Goal: Navigation & Orientation: Understand site structure

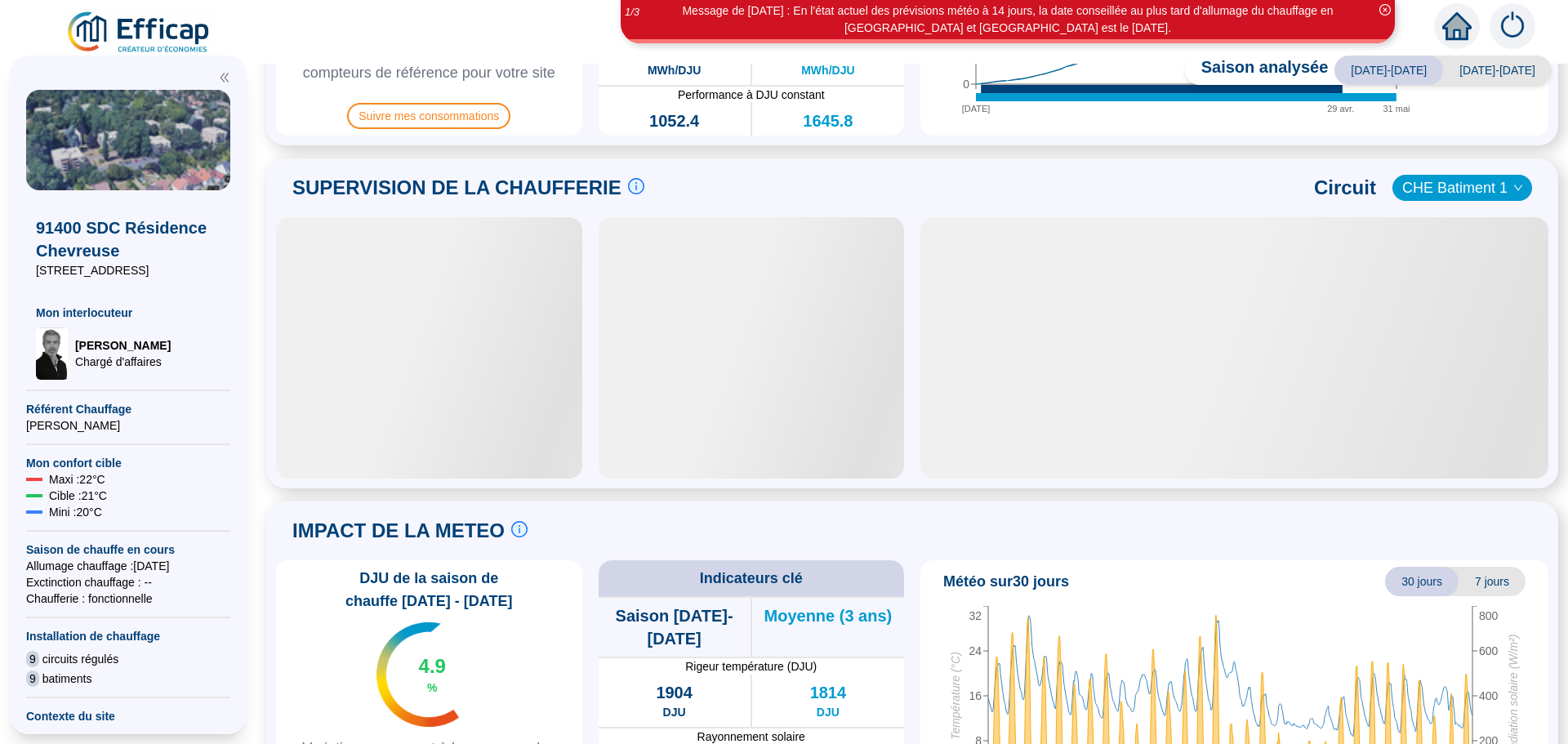
scroll to position [668, 0]
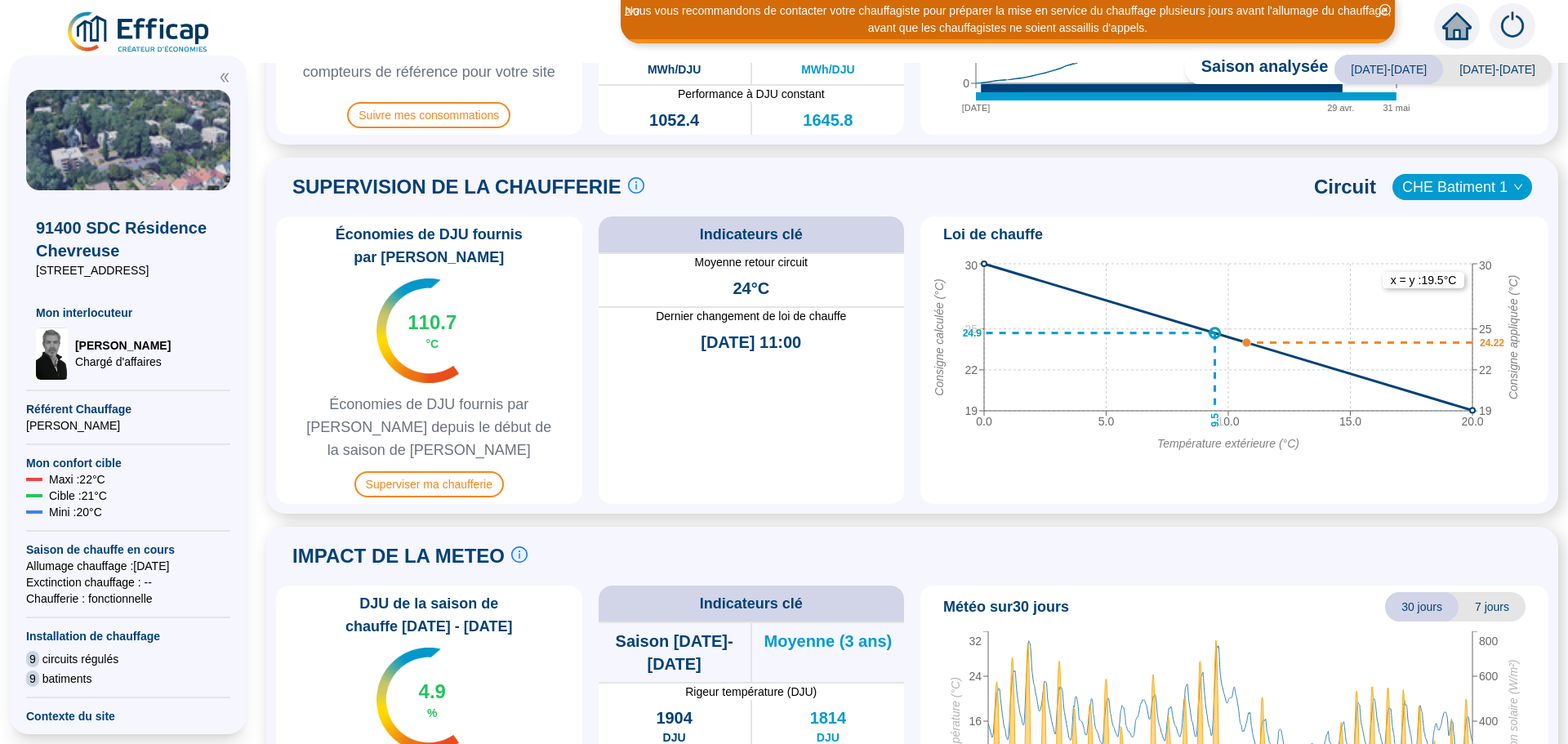
drag, startPoint x: 912, startPoint y: 211, endPoint x: 1417, endPoint y: 190, distance: 505.4
click at [1417, 190] on span "CHE Batiment 1" at bounding box center [1463, 187] width 120 height 25
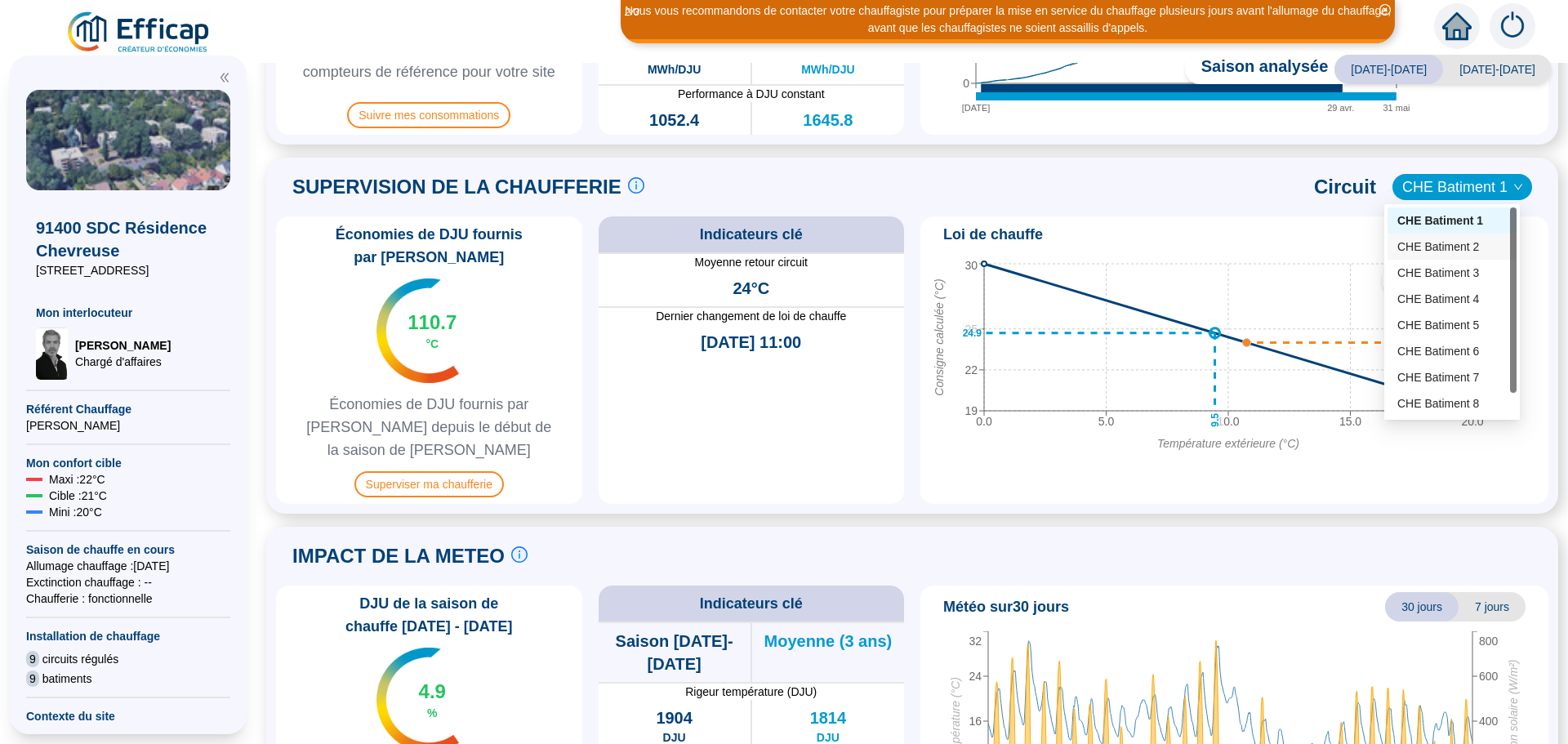
click at [1419, 246] on div "CHE Batiment 2" at bounding box center [1452, 246] width 110 height 17
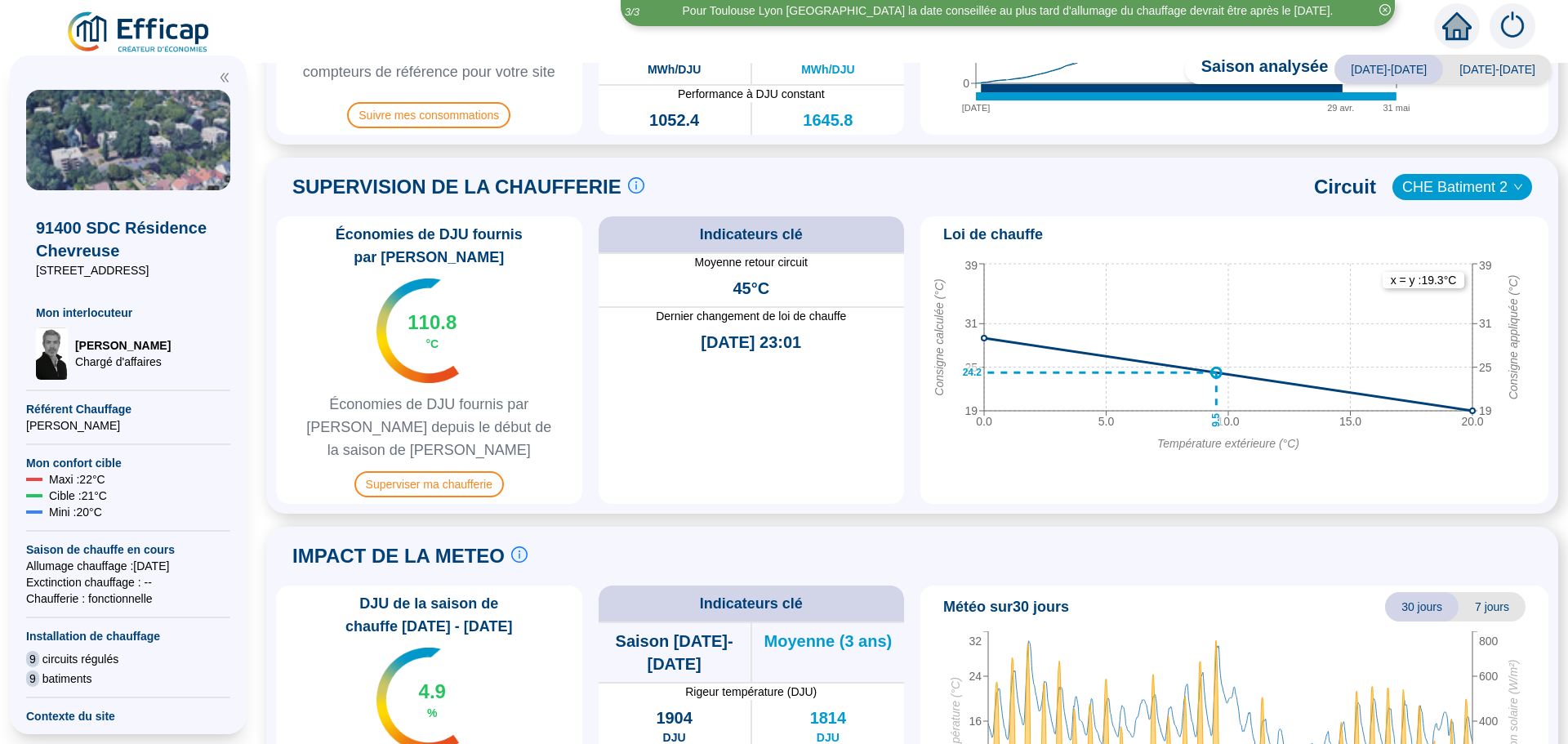
click at [1429, 191] on span "CHE Batiment 2" at bounding box center [1463, 187] width 120 height 25
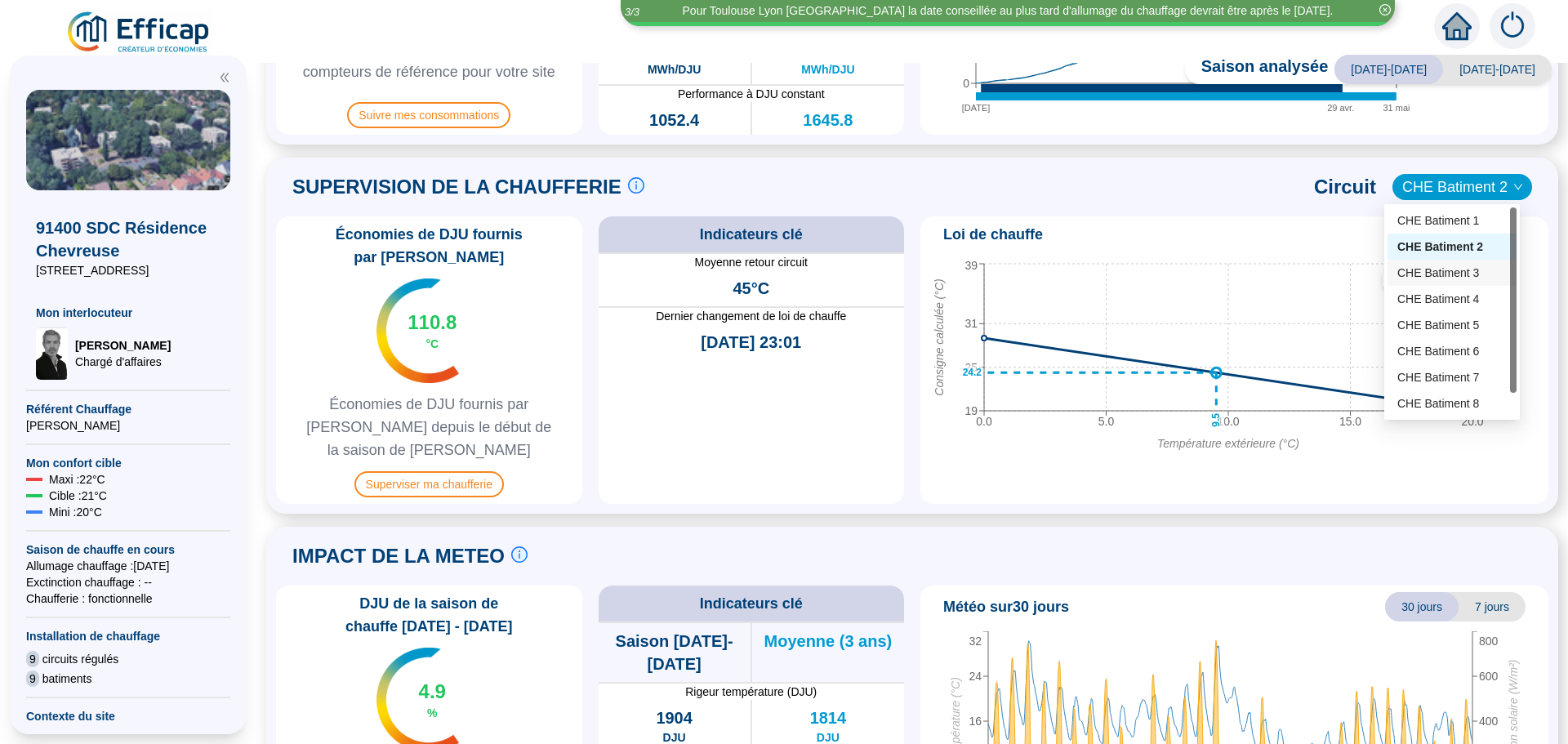
click at [1426, 275] on div "CHE Batiment 3" at bounding box center [1452, 273] width 110 height 17
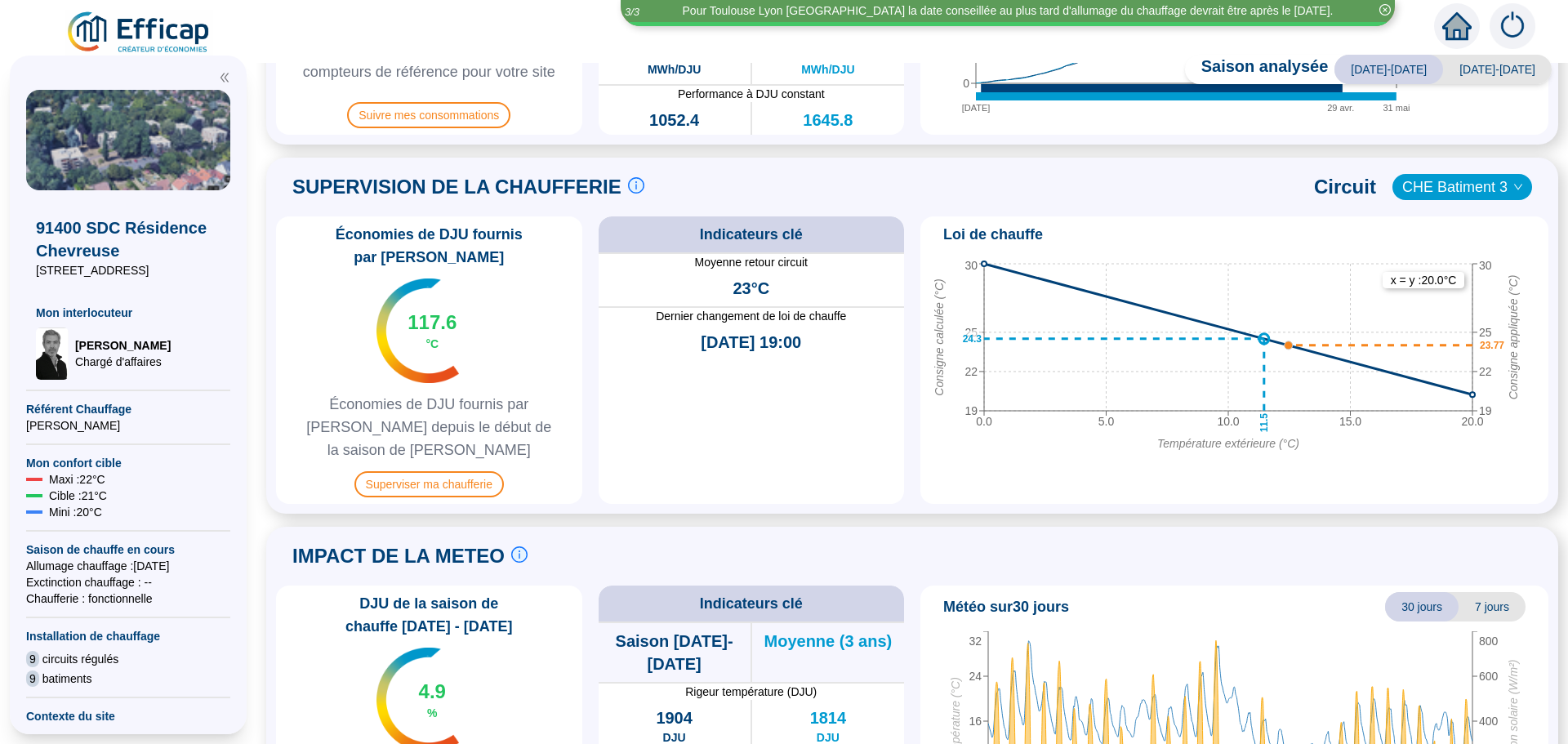
click at [1486, 191] on span "CHE Batiment 3" at bounding box center [1463, 187] width 120 height 25
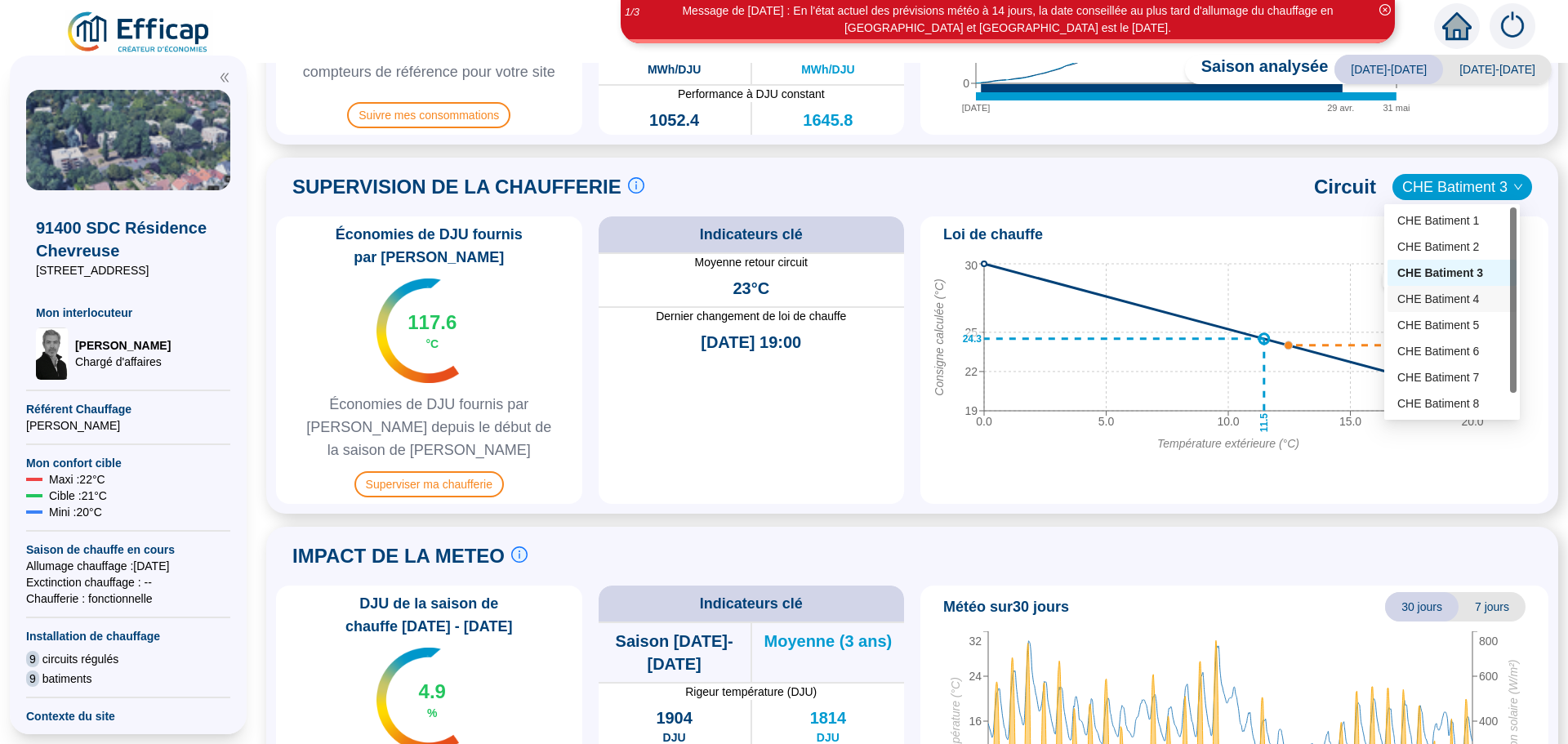
click at [1447, 293] on div "CHE Batiment 4" at bounding box center [1452, 298] width 110 height 17
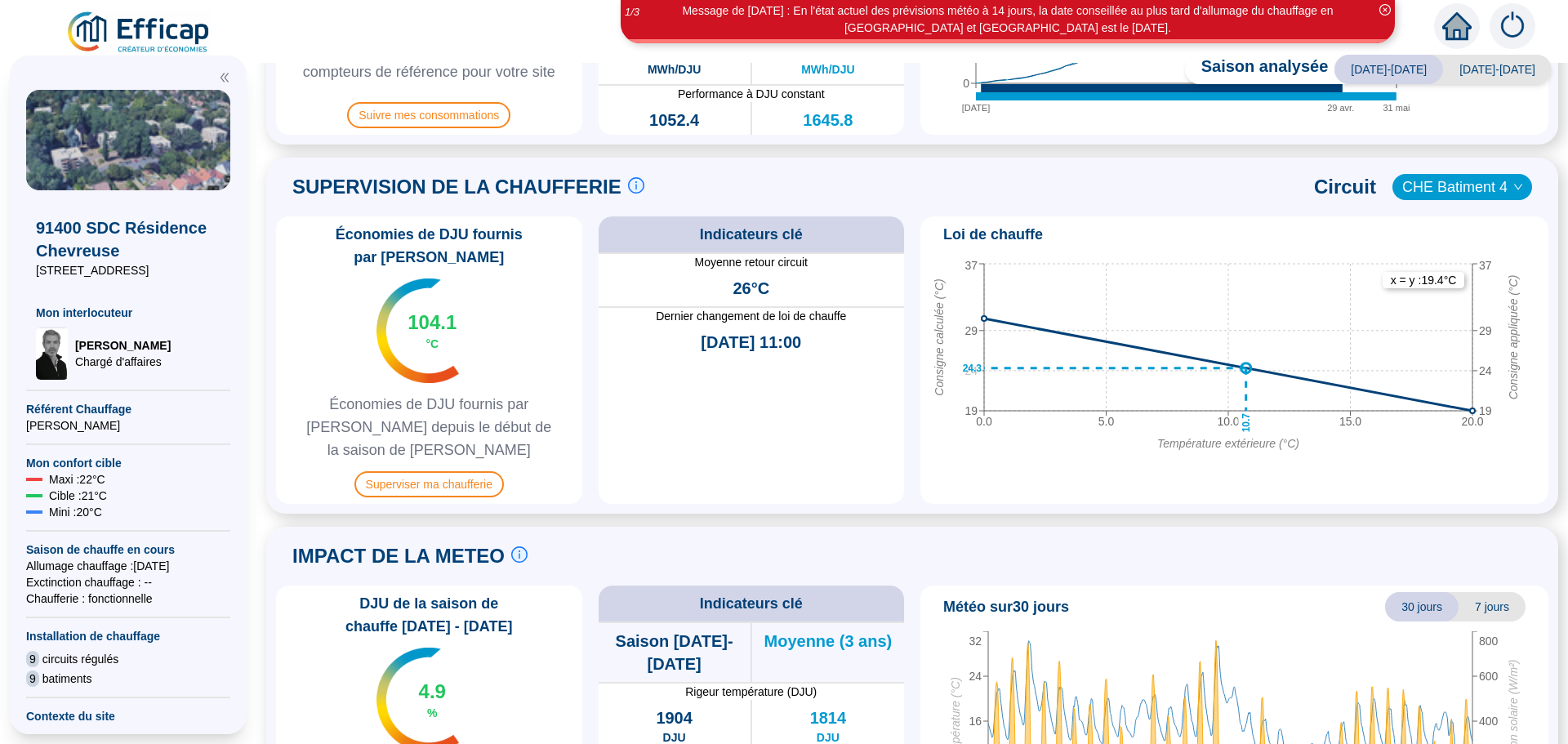
click at [1439, 191] on span "CHE Batiment 4" at bounding box center [1463, 187] width 120 height 25
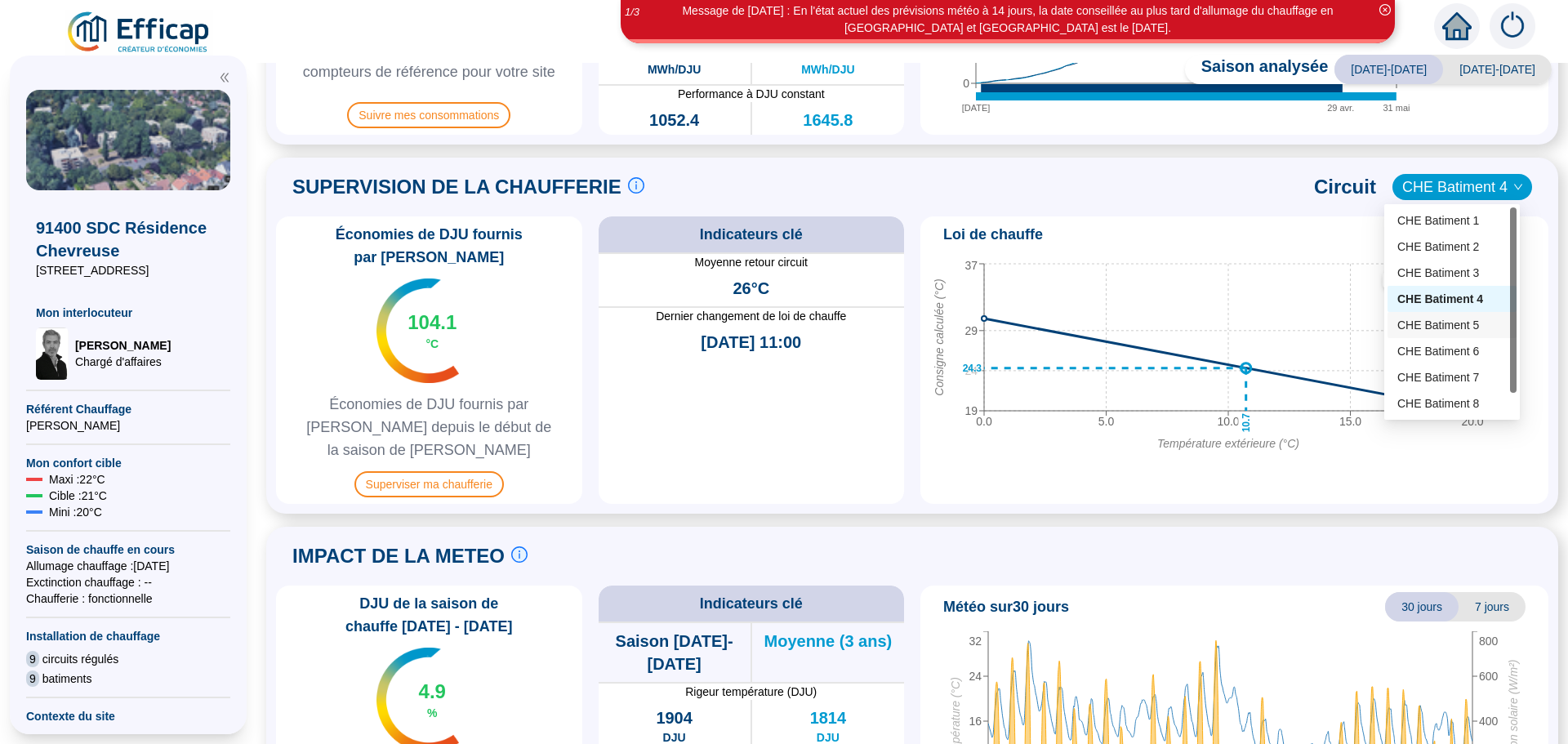
click at [1426, 317] on div "CHE Batiment 5" at bounding box center [1452, 325] width 110 height 17
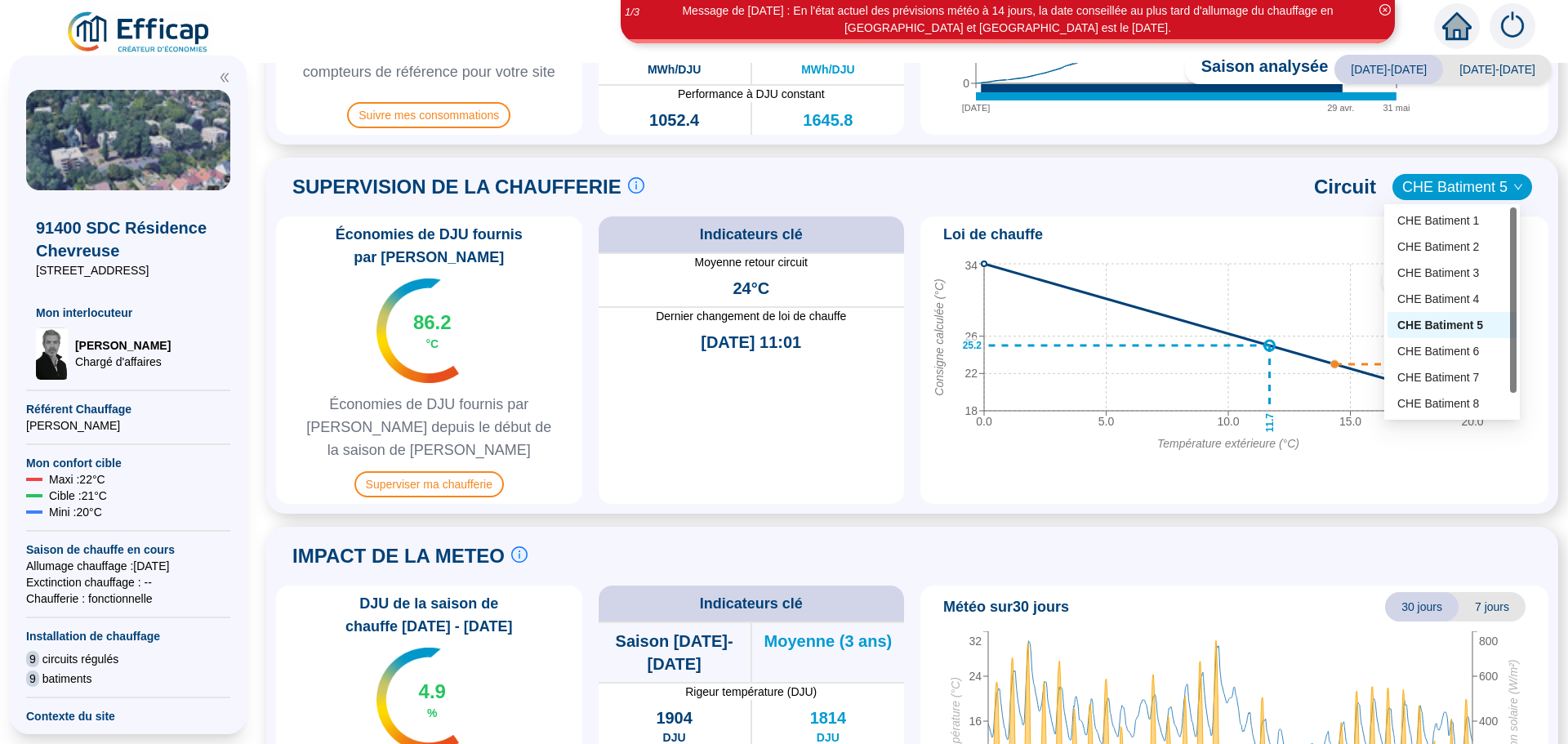
click at [1420, 178] on span "CHE Batiment 5" at bounding box center [1463, 187] width 120 height 25
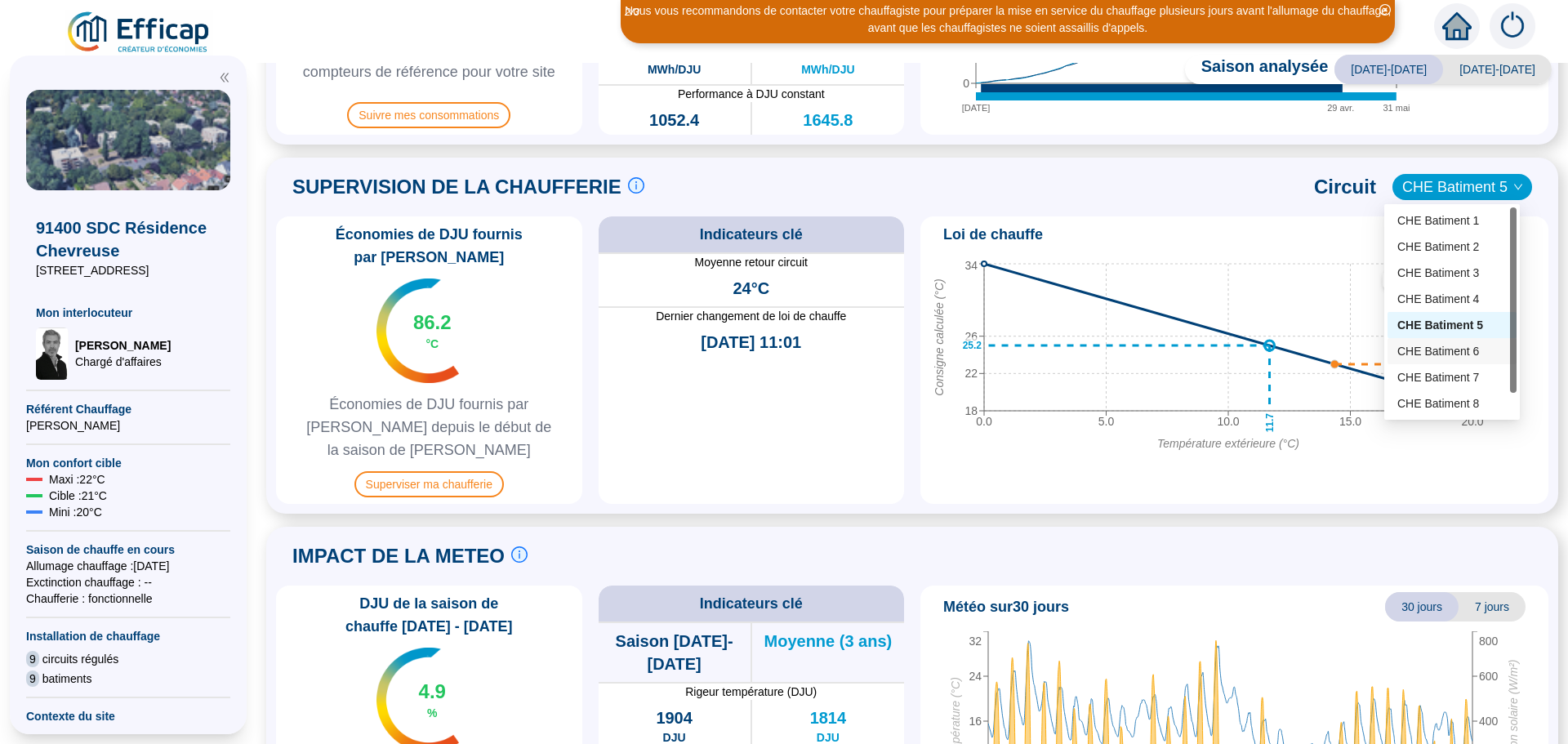
click at [1430, 352] on div "CHE Batiment 6" at bounding box center [1452, 351] width 110 height 17
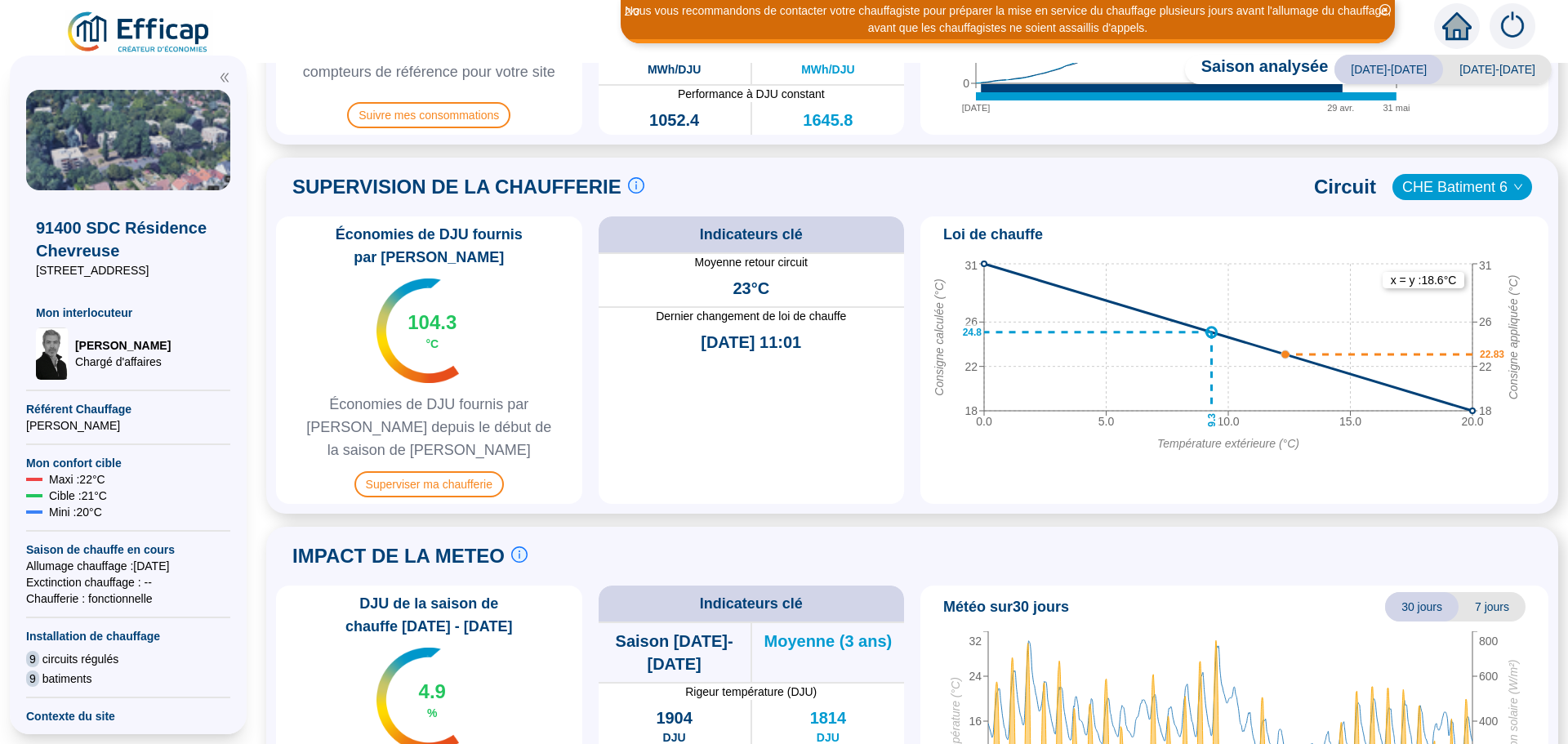
click at [1353, 194] on span "Circuit" at bounding box center [1345, 186] width 62 height 26
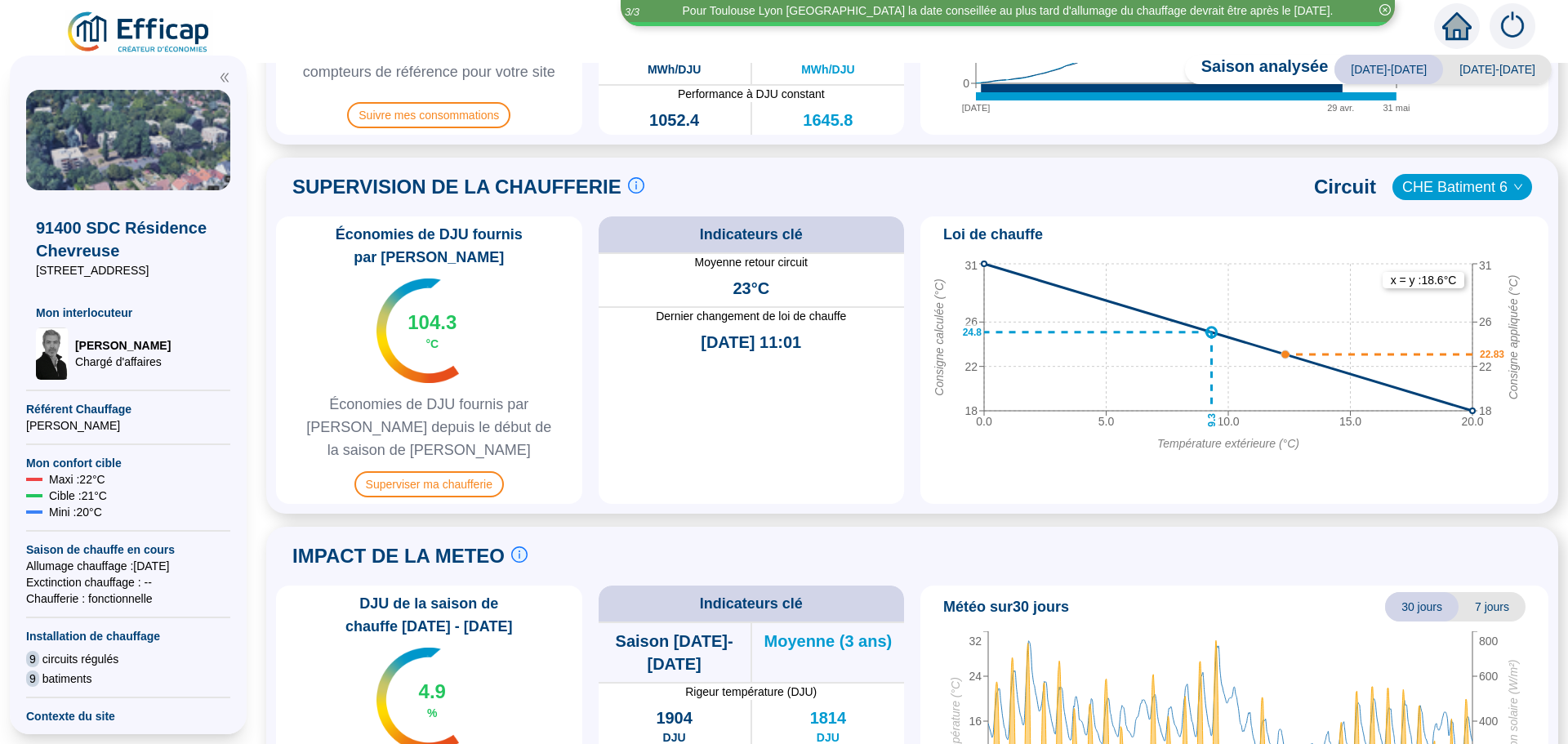
click at [1513, 184] on icon "down" at bounding box center [1518, 187] width 10 height 10
click at [1499, 182] on span "CHE Batiment 6" at bounding box center [1463, 187] width 120 height 25
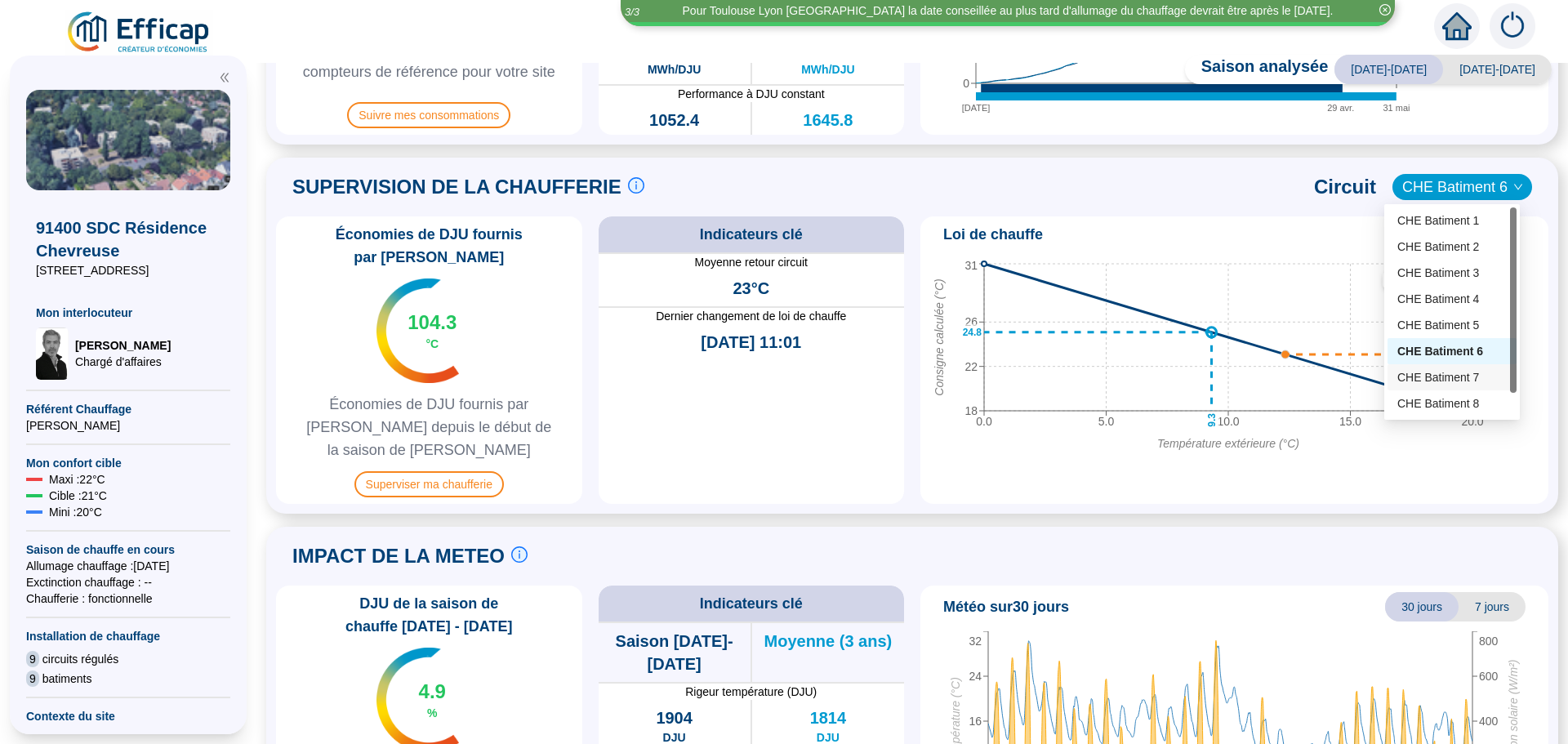
click at [1469, 384] on div "CHE Batiment 7" at bounding box center [1452, 377] width 110 height 17
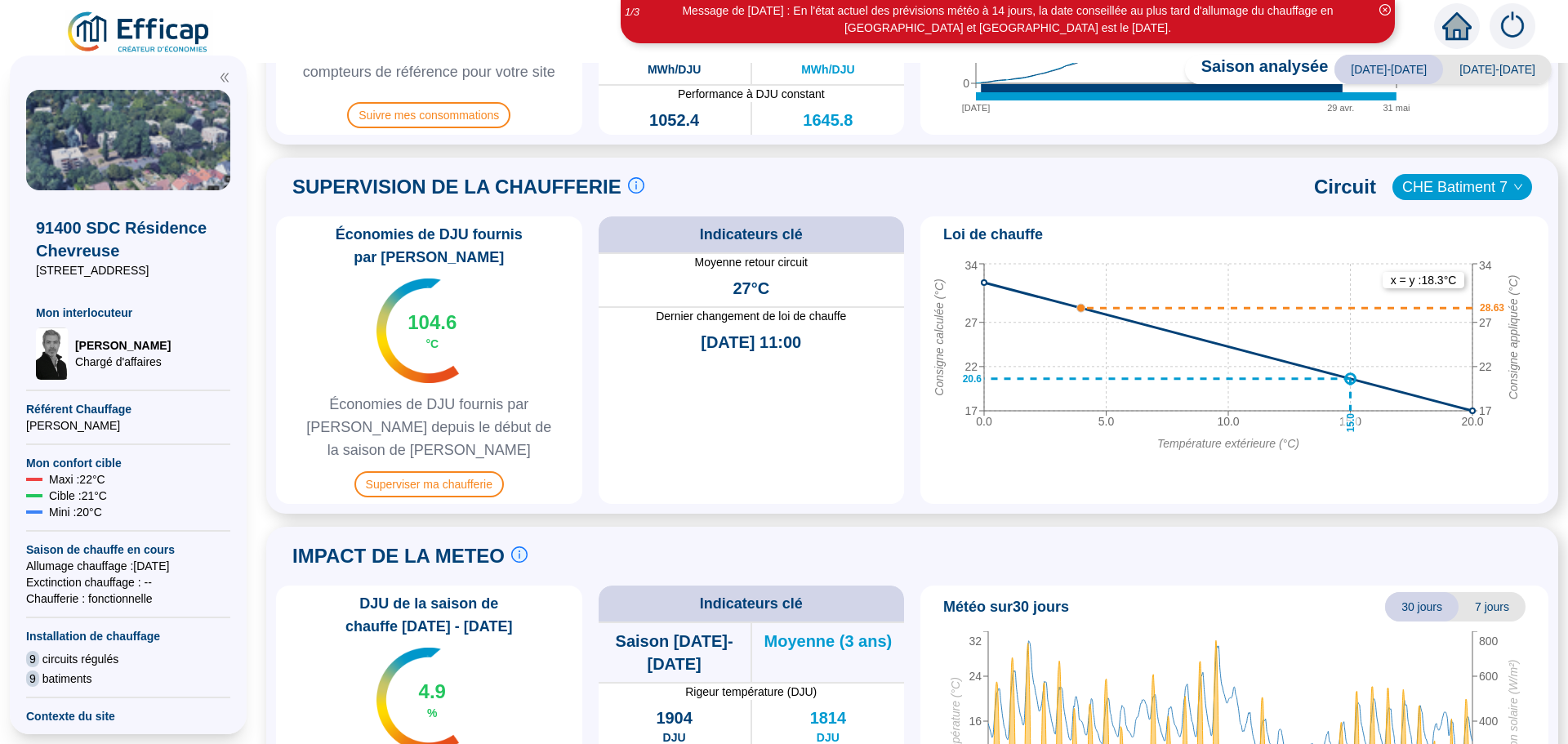
drag, startPoint x: 1469, startPoint y: 384, endPoint x: 1513, endPoint y: 237, distance: 153.4
click at [1513, 237] on div "Loi de chauffe" at bounding box center [1234, 235] width 615 height 23
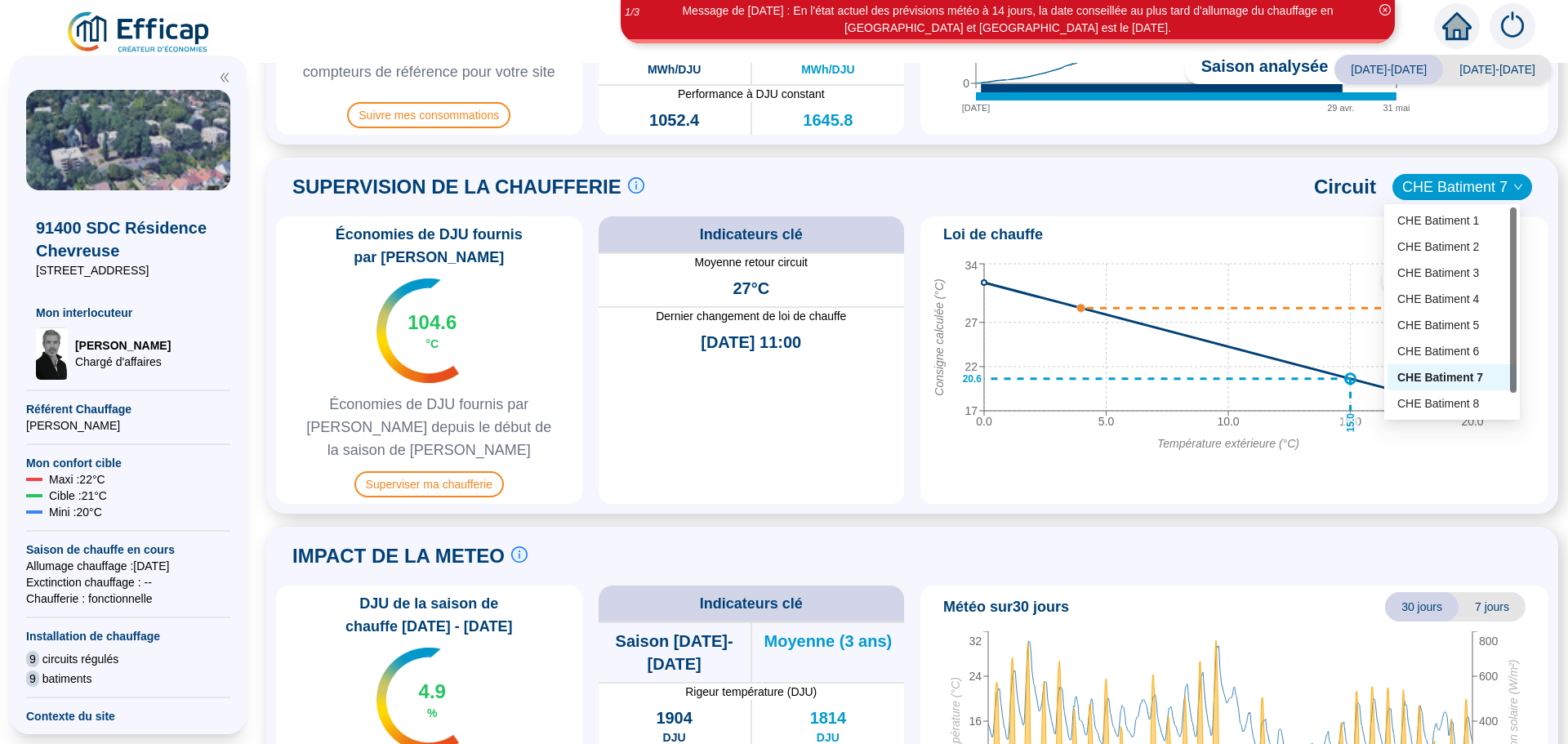
click at [1489, 186] on span "CHE Batiment 7" at bounding box center [1463, 187] width 120 height 25
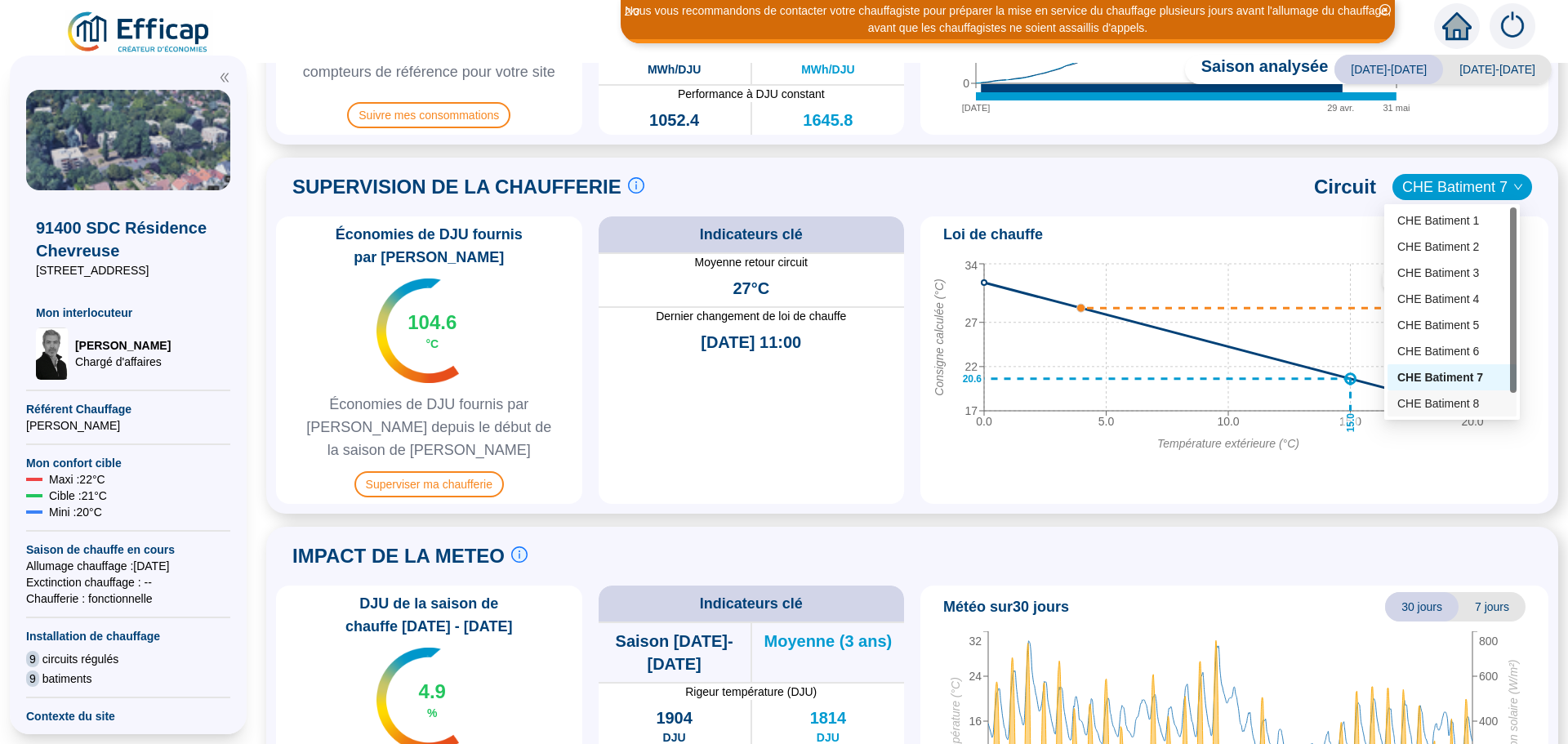
click at [1463, 408] on div "CHE Batiment 8" at bounding box center [1452, 403] width 110 height 17
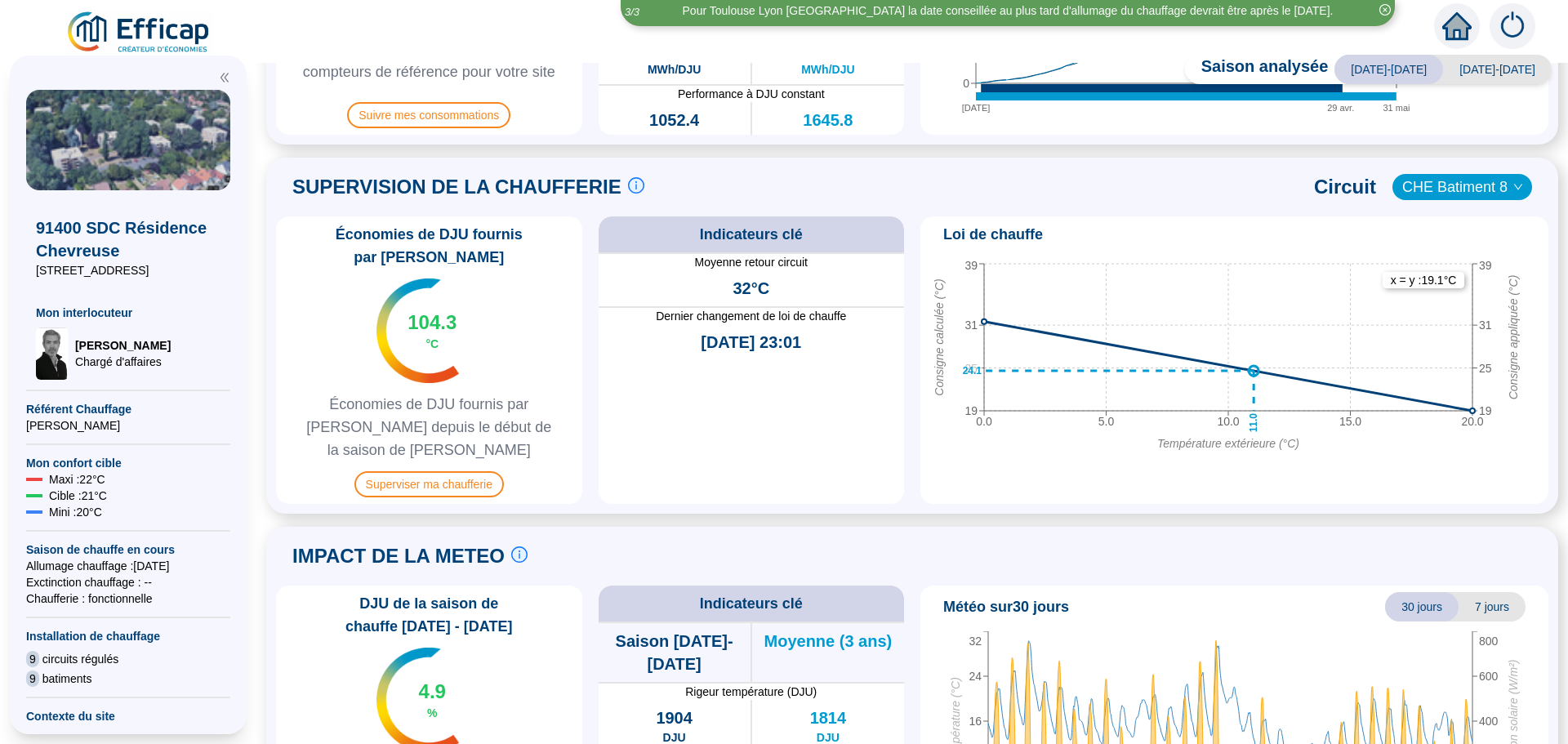
click at [1513, 185] on icon "down" at bounding box center [1518, 187] width 10 height 10
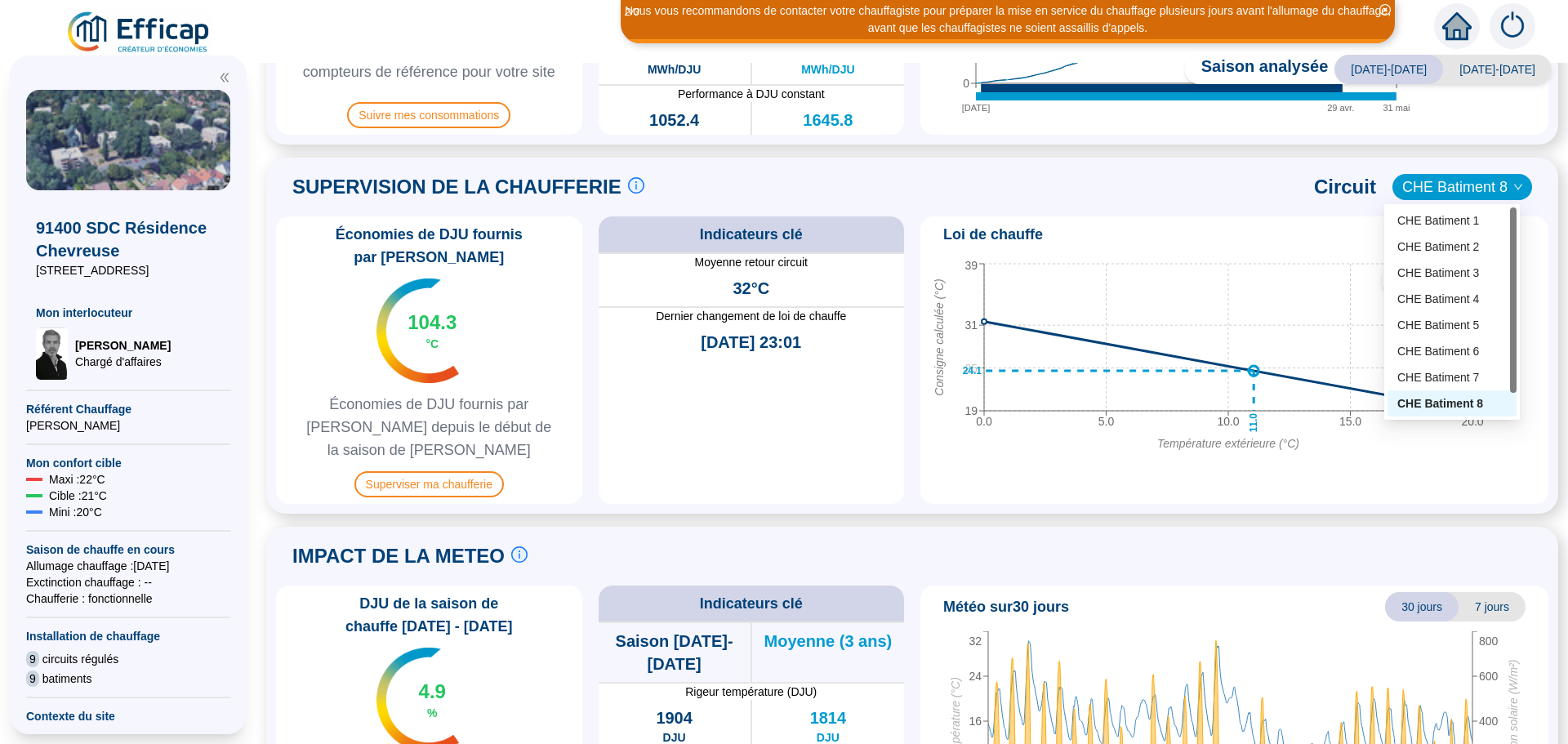
click at [1512, 191] on div "CHE Batiment 8" at bounding box center [1463, 186] width 140 height 26
click at [1510, 405] on div at bounding box center [1512, 323] width 6 height 185
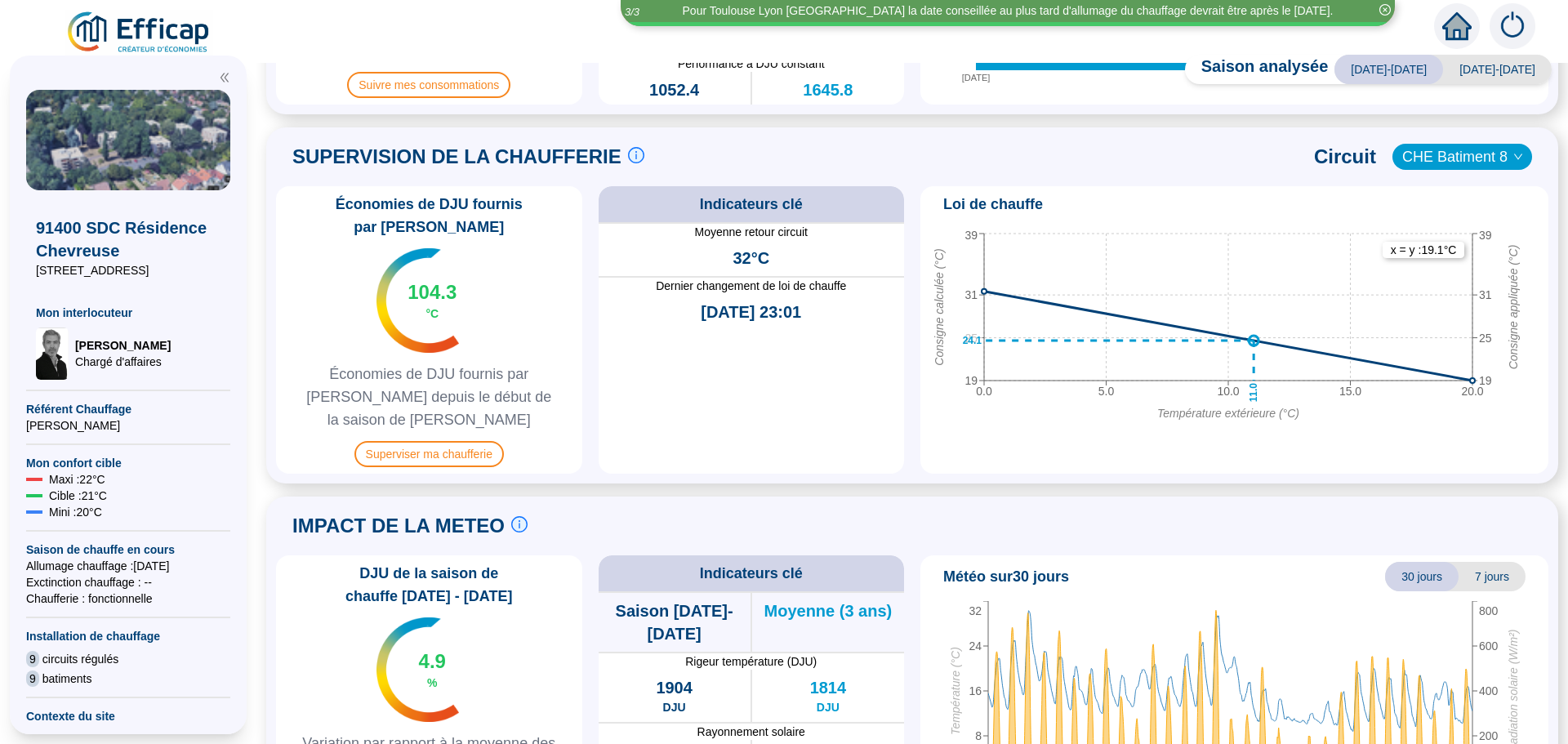
scroll to position [616, 0]
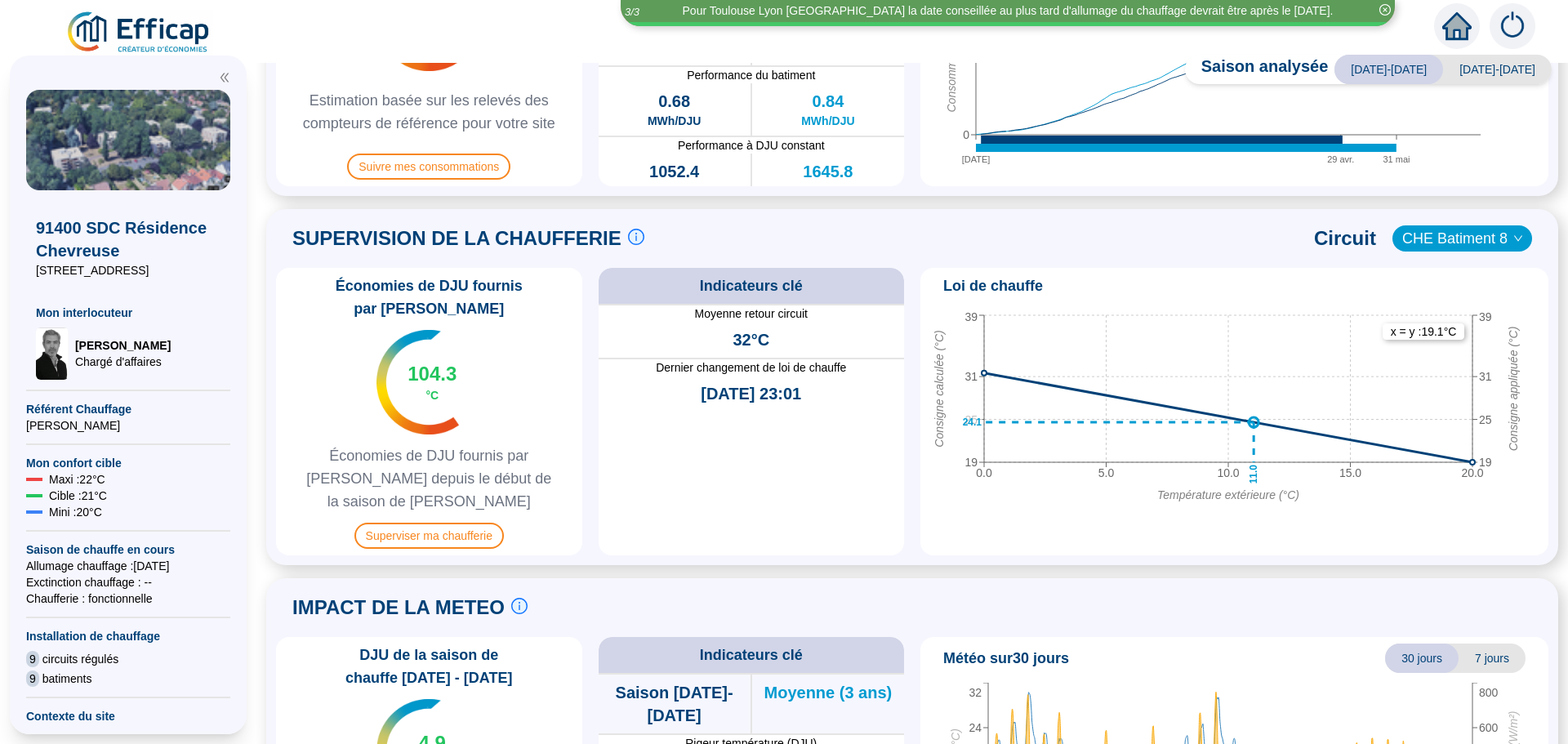
click at [1444, 233] on span "CHE Batiment 8" at bounding box center [1463, 238] width 120 height 25
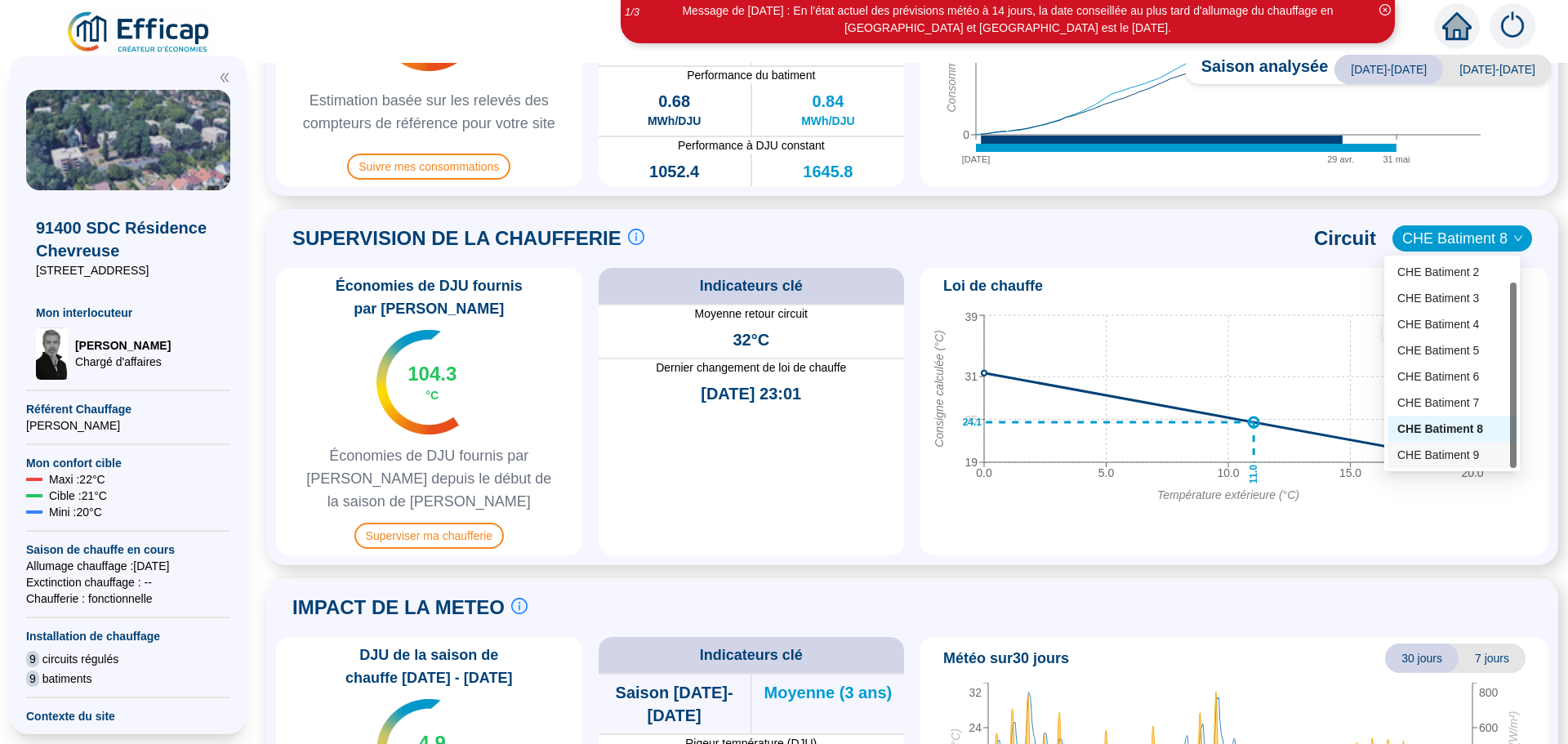
click at [1477, 451] on div "CHE Batiment 9" at bounding box center [1452, 454] width 110 height 17
